Goal: Use online tool/utility: Utilize a website feature to perform a specific function

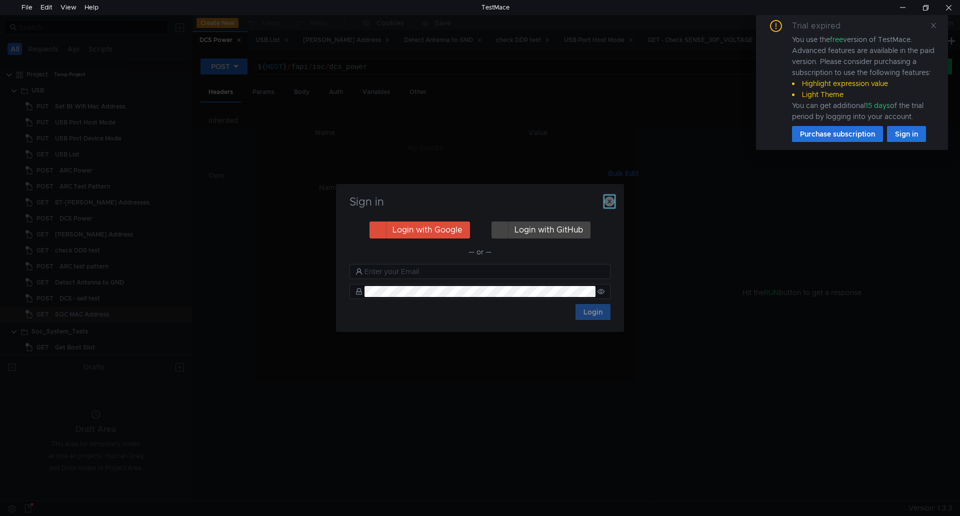
click at [605, 205] on icon "button" at bounding box center [610, 202] width 10 height 10
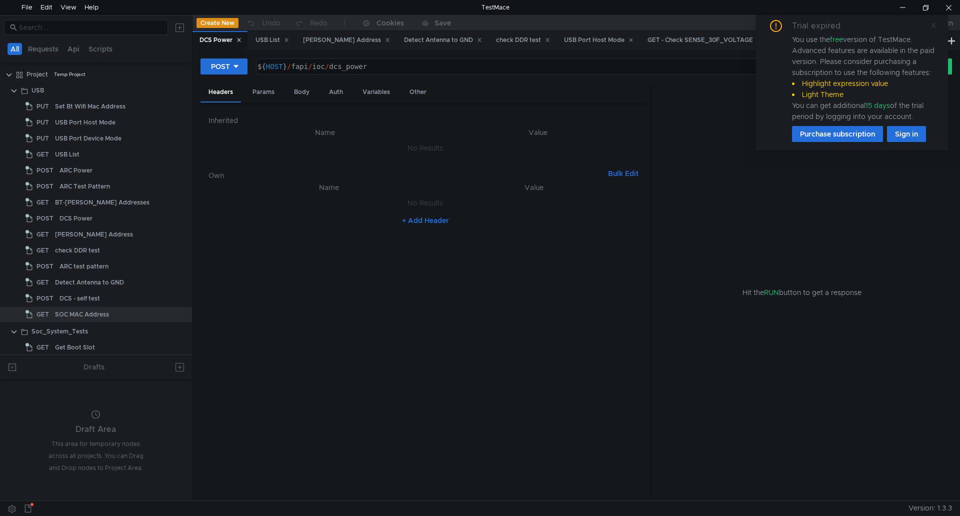
click at [932, 28] on icon at bounding box center [933, 25] width 5 height 5
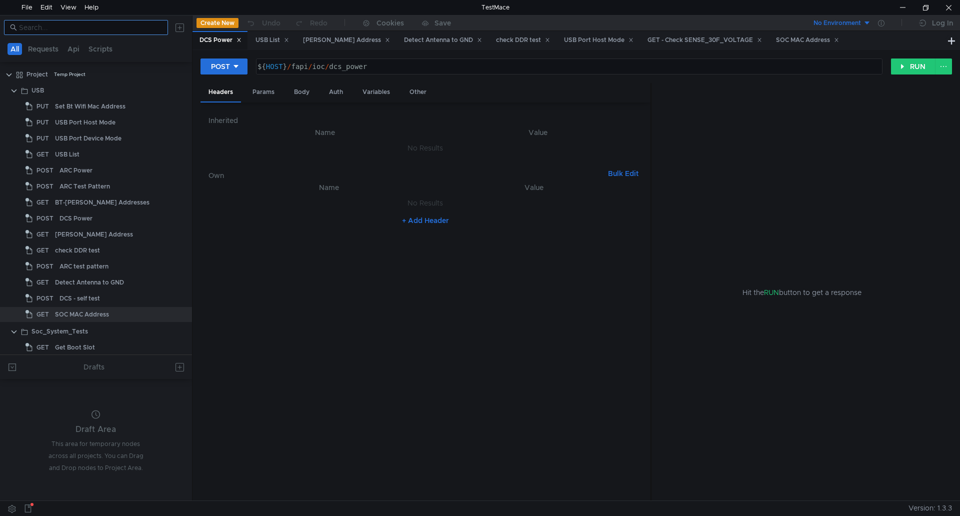
click at [92, 30] on input at bounding box center [90, 27] width 143 height 11
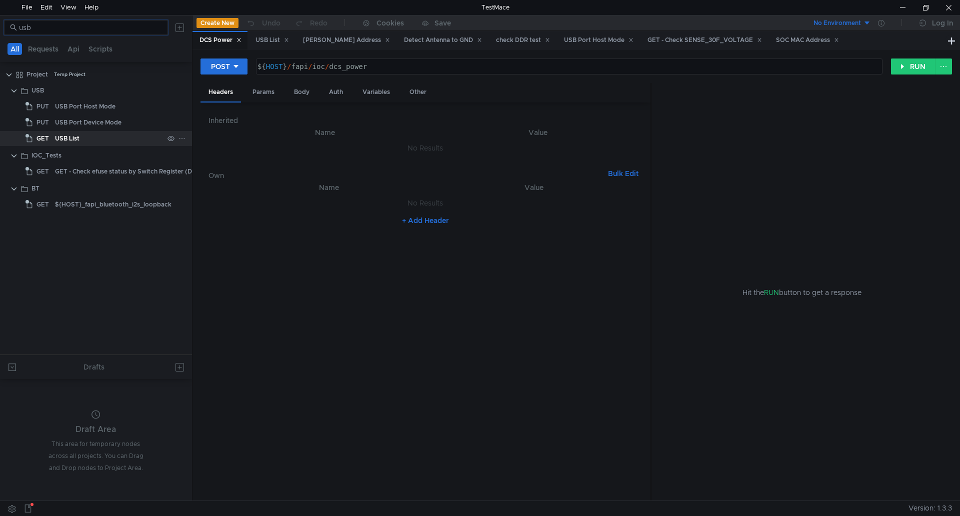
type input "usb"
click at [117, 135] on div "USB List" at bounding box center [109, 138] width 109 height 15
click at [920, 64] on button "RUN" at bounding box center [913, 67] width 45 height 16
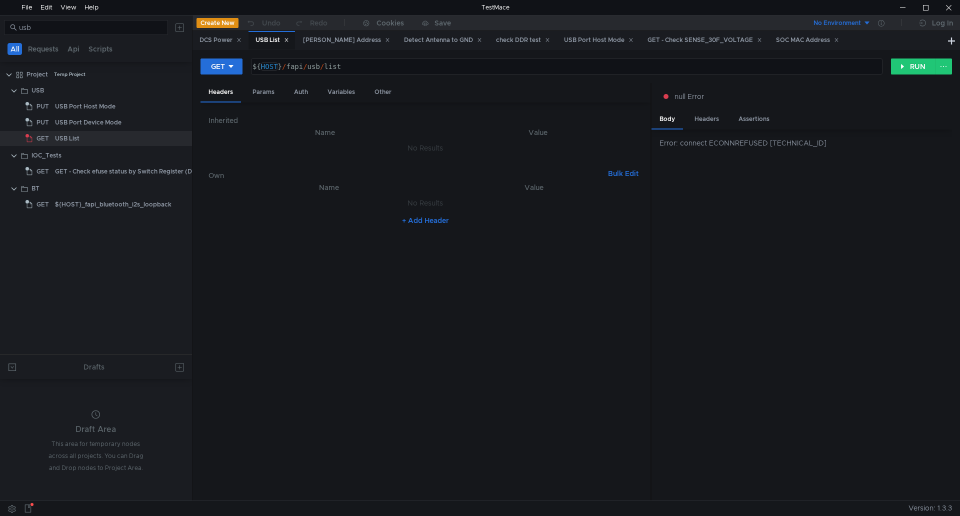
click at [279, 66] on div "${ HOST } / fapi / usb / list" at bounding box center [566, 75] width 631 height 24
type textarea "${HOST}/fapi/usb/list"
click at [909, 66] on button "RUN" at bounding box center [913, 67] width 45 height 16
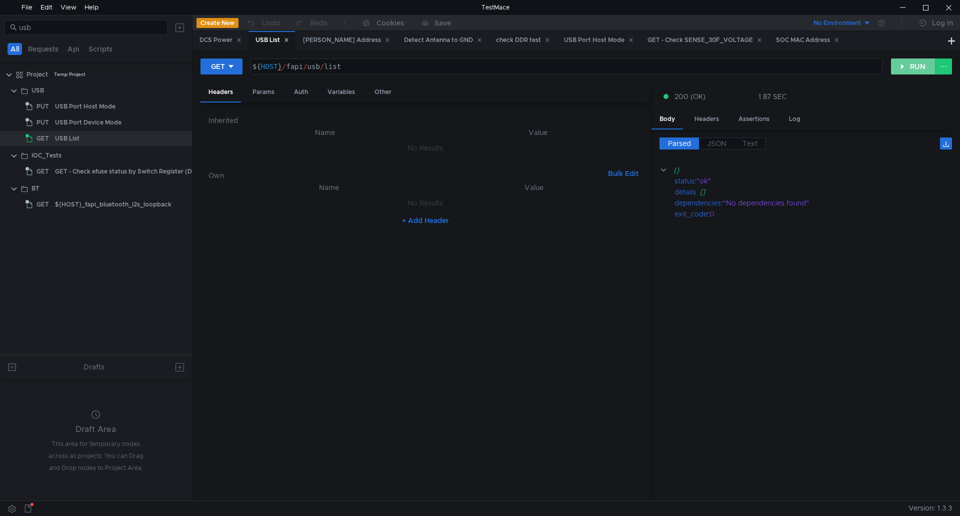
click at [900, 60] on button "RUN" at bounding box center [913, 67] width 45 height 16
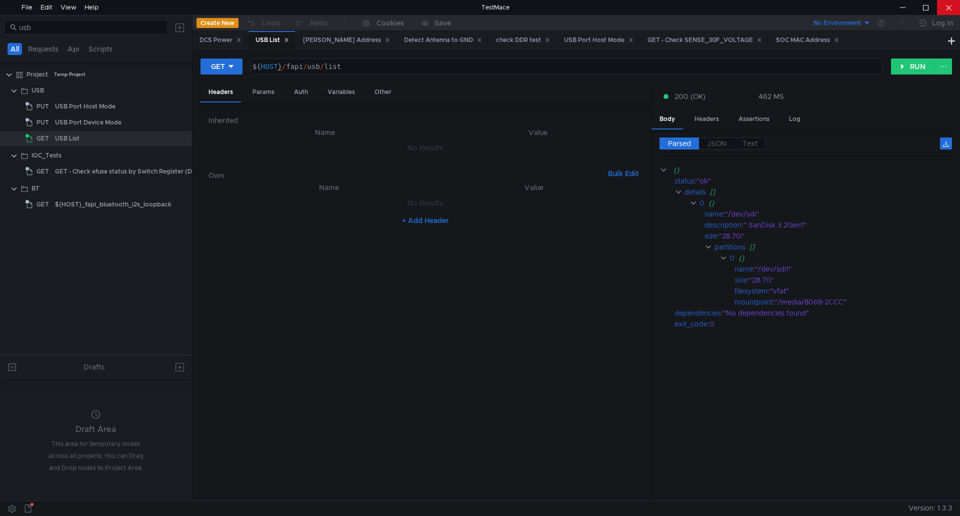
click at [955, 5] on div at bounding box center [948, 7] width 23 height 15
